Goal: Task Accomplishment & Management: Complete application form

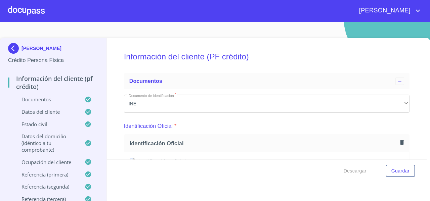
click at [112, 87] on div "Información del cliente (PF crédito) Documentos Documento de identificación   *…" at bounding box center [267, 99] width 320 height 122
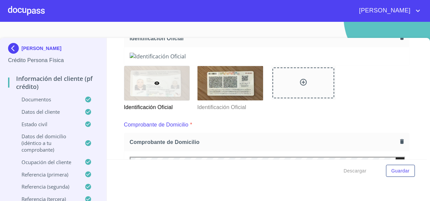
scroll to position [106, 0]
click at [23, 15] on div at bounding box center [26, 11] width 37 height 22
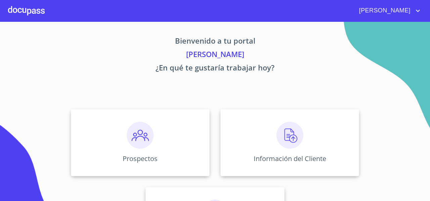
scroll to position [58, 0]
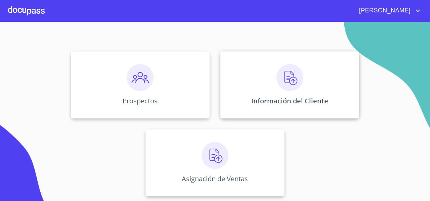
click at [243, 85] on div "Información del Cliente" at bounding box center [290, 84] width 139 height 67
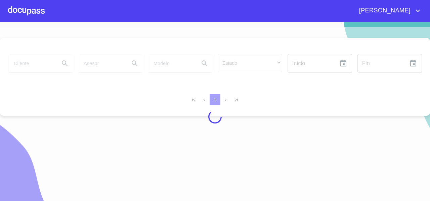
click at [25, 60] on div at bounding box center [215, 117] width 430 height 180
click at [18, 63] on div at bounding box center [215, 117] width 430 height 180
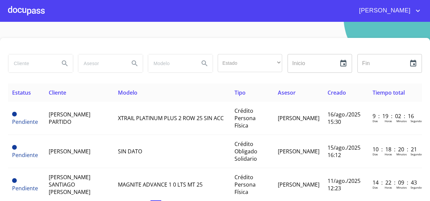
click at [18, 63] on input "search" at bounding box center [31, 63] width 46 height 18
type input "chic"
click at [57, 65] on button "Search" at bounding box center [65, 63] width 16 height 16
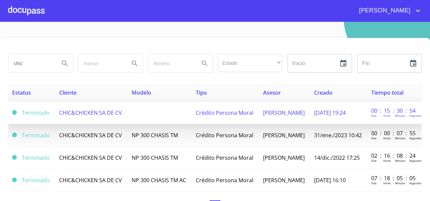
click at [101, 110] on span "CHIC&CHICKEN SA DE CV" at bounding box center [90, 112] width 63 height 7
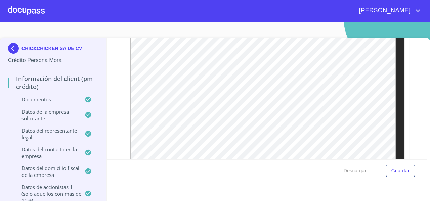
scroll to position [3083, 0]
click at [243, 109] on div "Información del Client (PM crédito) Documentos Documento de identificación repr…" at bounding box center [267, 99] width 320 height 122
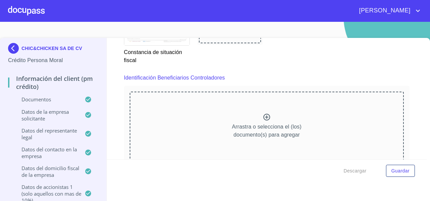
scroll to position [3821, 0]
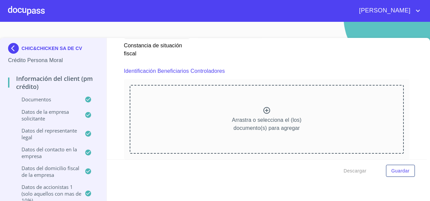
click at [222, 107] on div "Arrastra o selecciona el (los) documento(s) para agregar" at bounding box center [267, 119] width 274 height 69
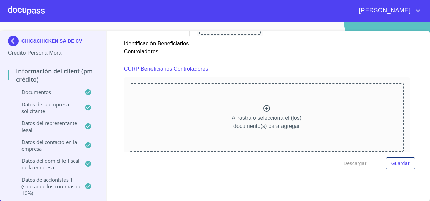
scroll to position [4137, 0]
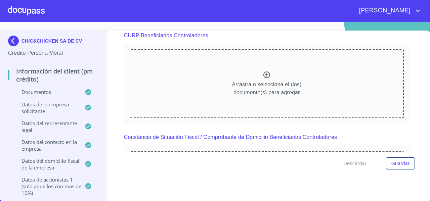
click at [186, 92] on div "Arrastra o selecciona el (los) documento(s) para agregar" at bounding box center [267, 83] width 274 height 69
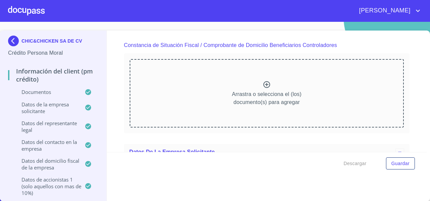
scroll to position [4415, 0]
click at [219, 105] on div "Arrastra o selecciona el (los) documento(s) para agregar" at bounding box center [267, 93] width 274 height 69
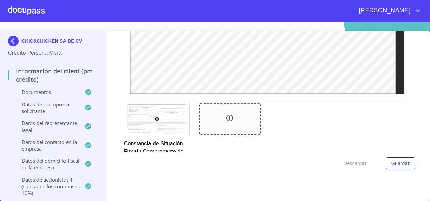
scroll to position [4576, 0]
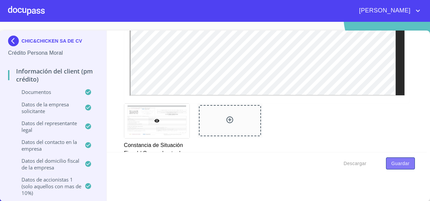
click at [243, 165] on span "Guardar" at bounding box center [401, 164] width 18 height 8
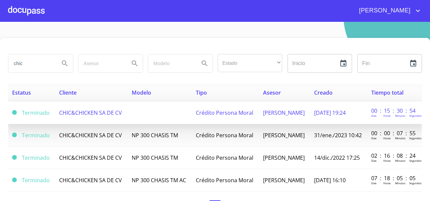
click at [77, 111] on span "CHIC&CHICKEN SA DE CV" at bounding box center [90, 112] width 63 height 7
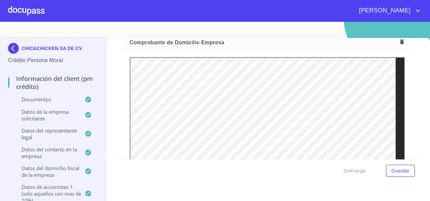
scroll to position [388, 0]
click at [27, 13] on div at bounding box center [26, 11] width 37 height 22
